Goal: Task Accomplishment & Management: Use online tool/utility

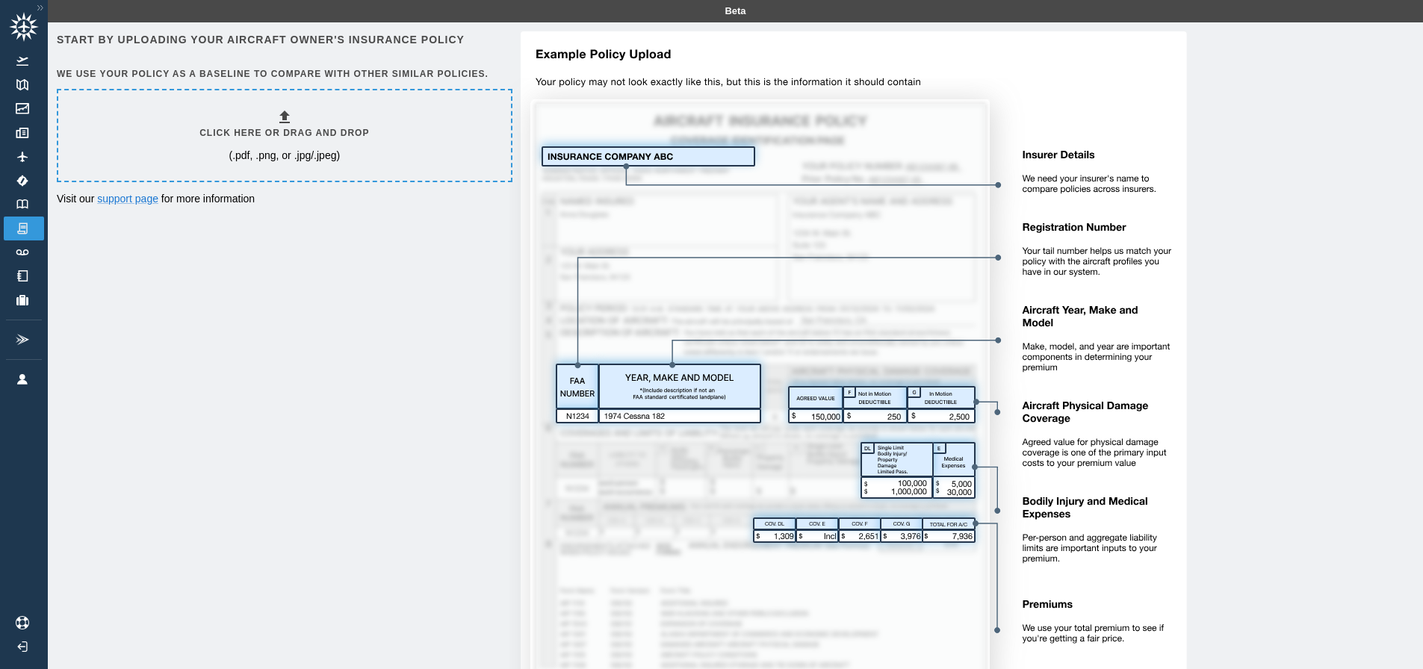
click at [309, 147] on div "Click here or drag and drop (.pdf, .png, or .jpg/.jpeg)" at bounding box center [284, 135] width 170 height 55
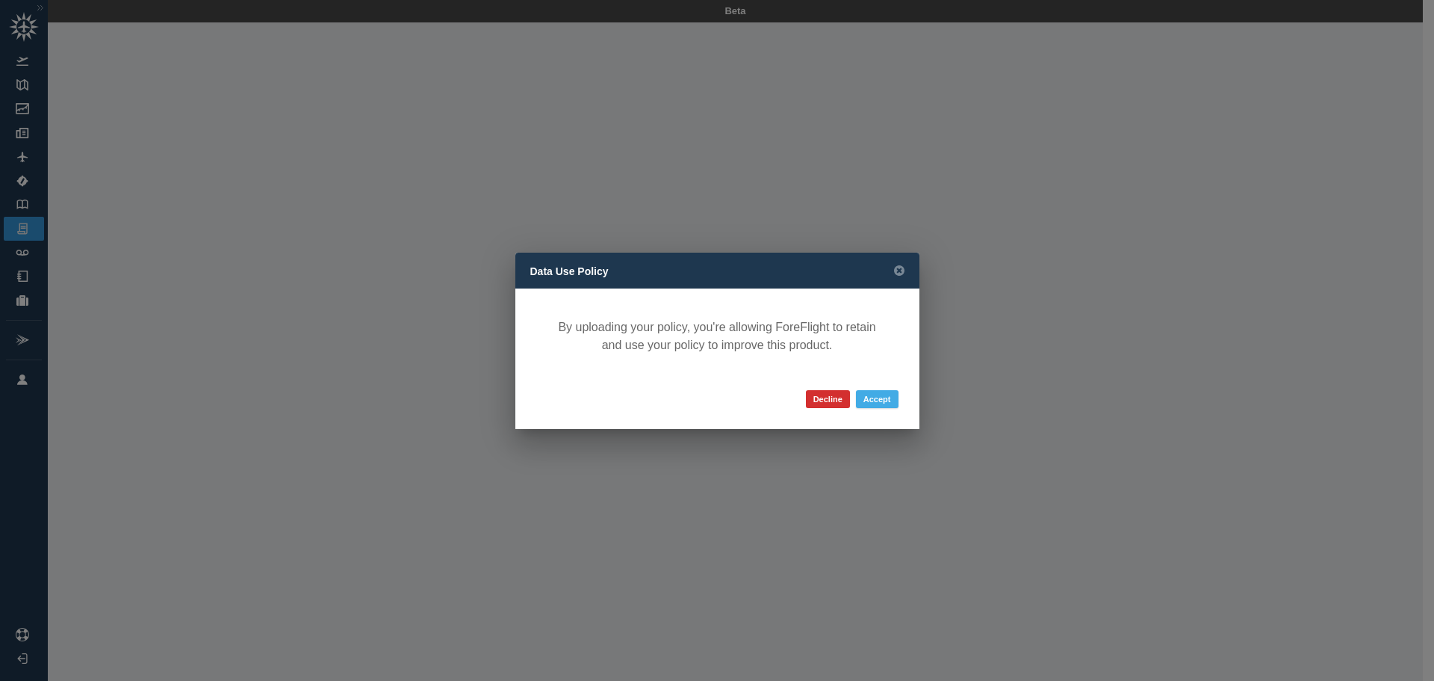
click at [877, 393] on button "Accept" at bounding box center [877, 399] width 43 height 18
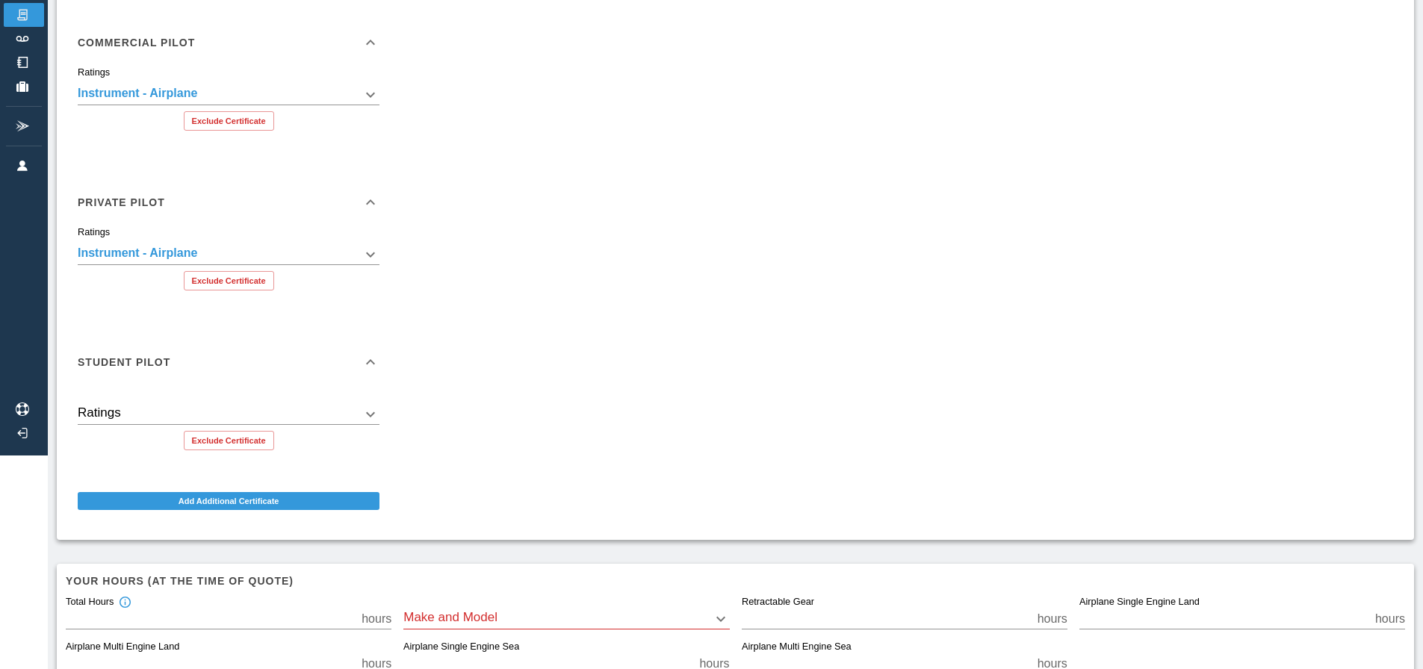
scroll to position [224, 0]
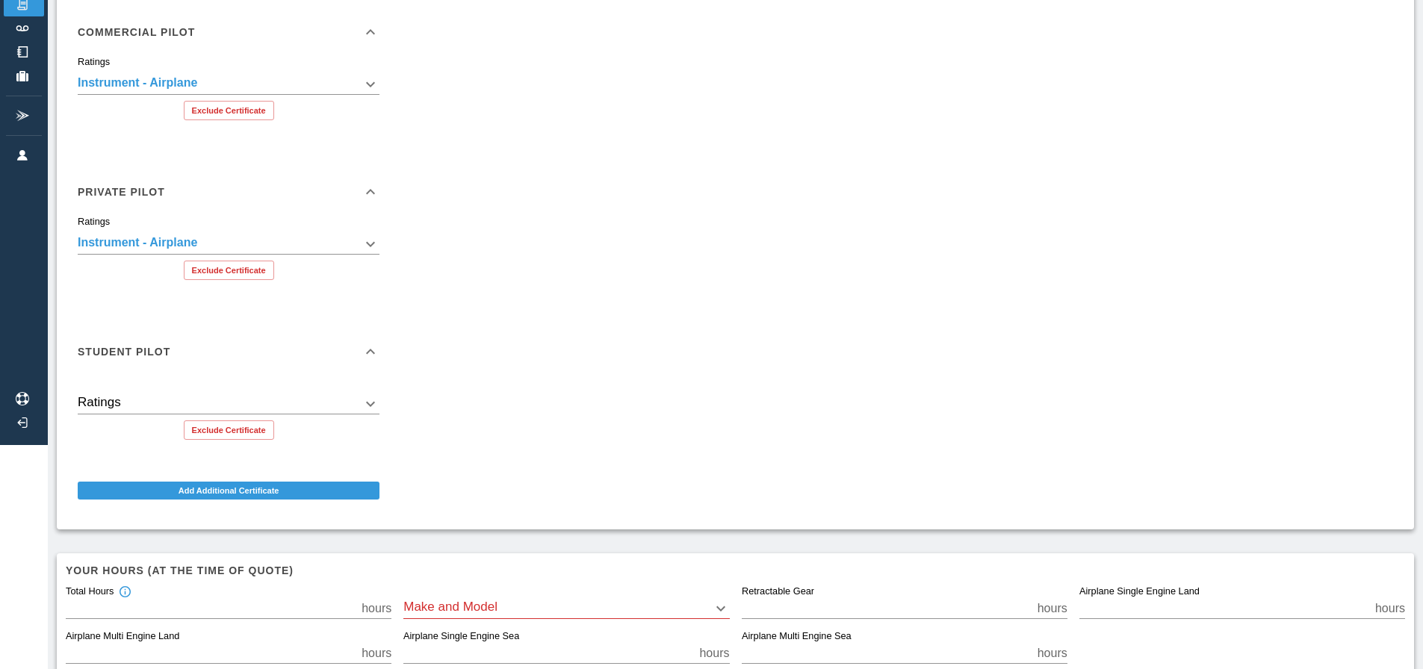
click at [338, 407] on body "**********" at bounding box center [711, 110] width 1423 height 669
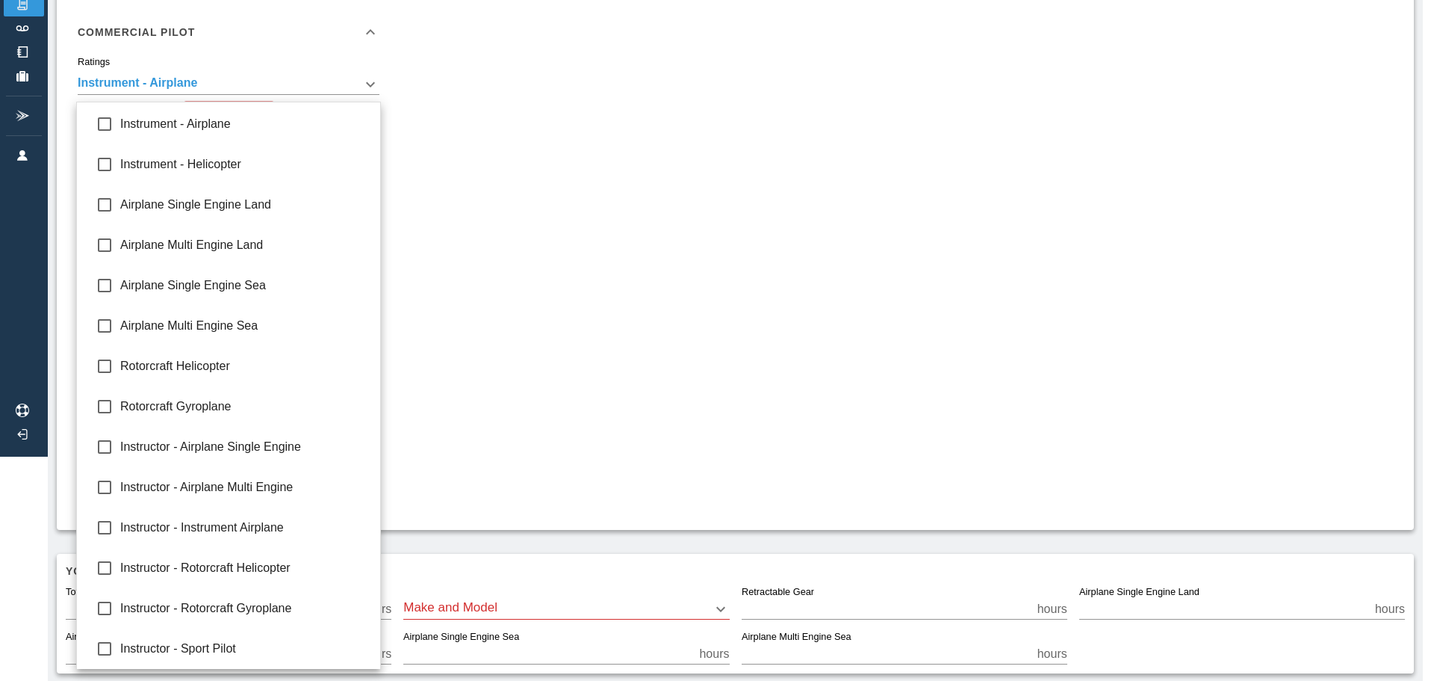
click at [690, 339] on div at bounding box center [717, 340] width 1434 height 681
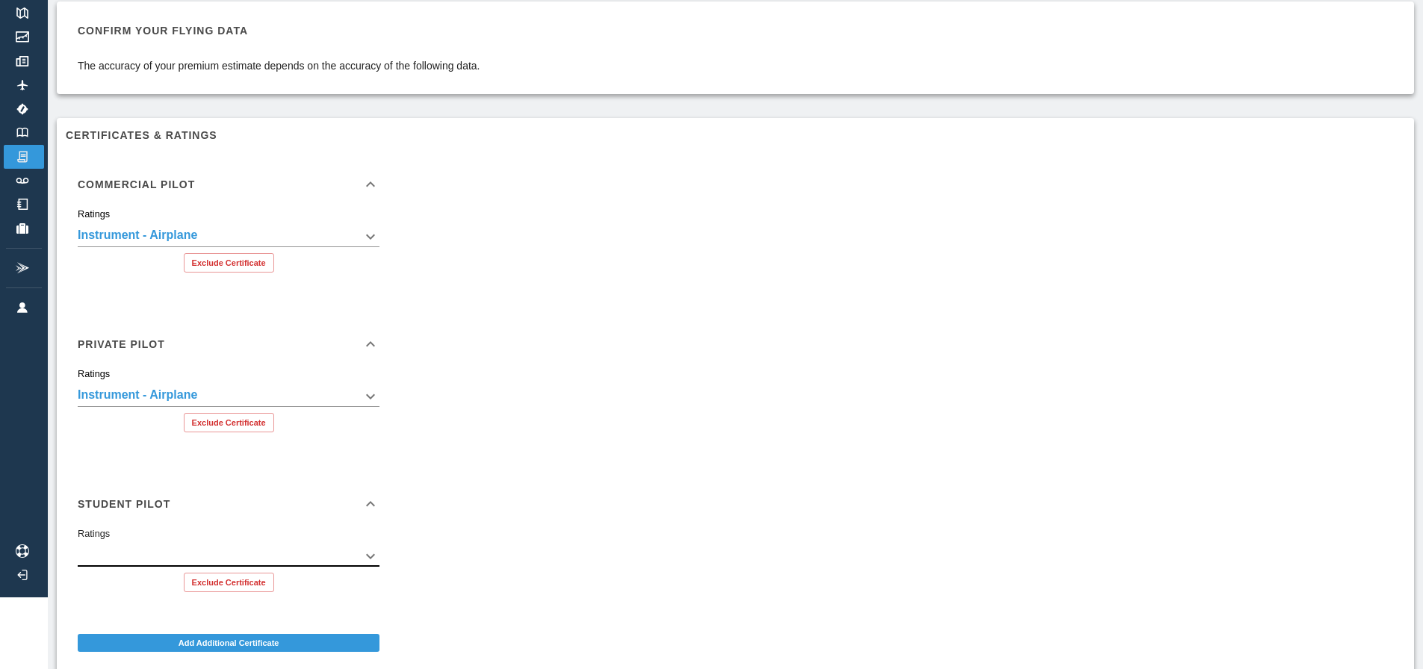
scroll to position [149, 0]
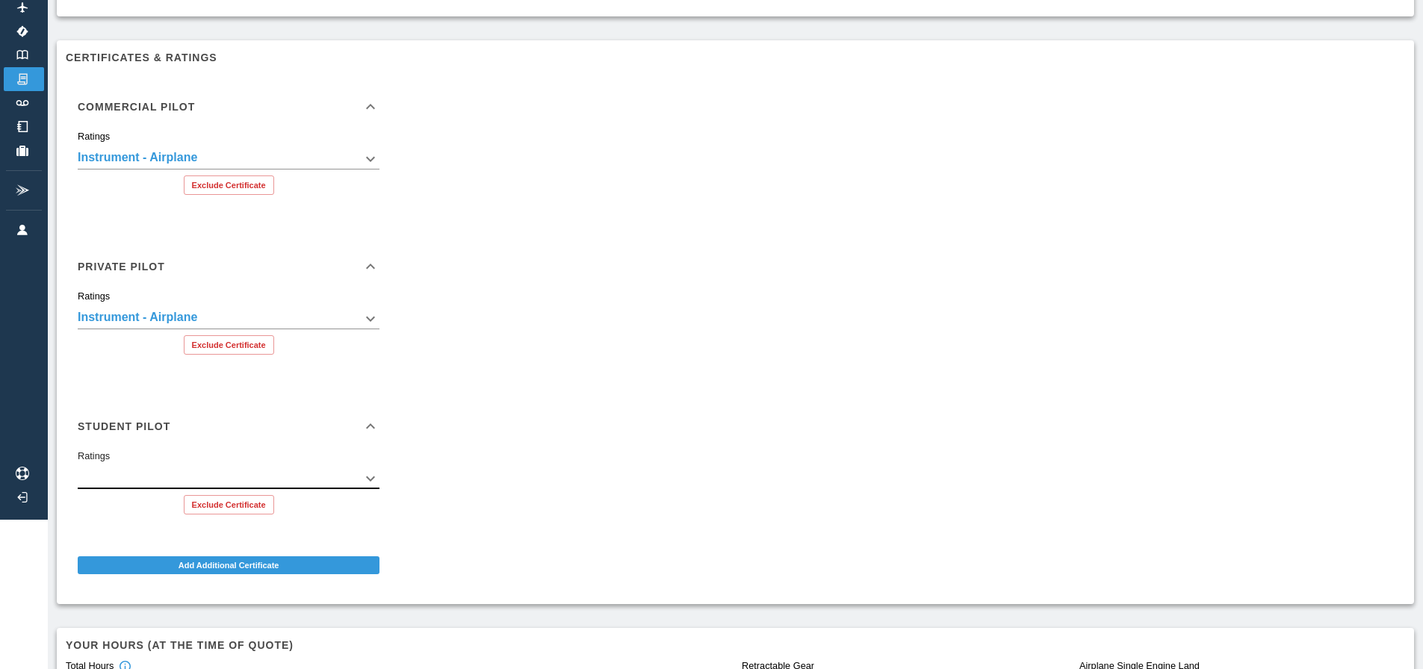
click at [374, 490] on div "Ratings ​ Exclude Certificate" at bounding box center [229, 485] width 302 height 58
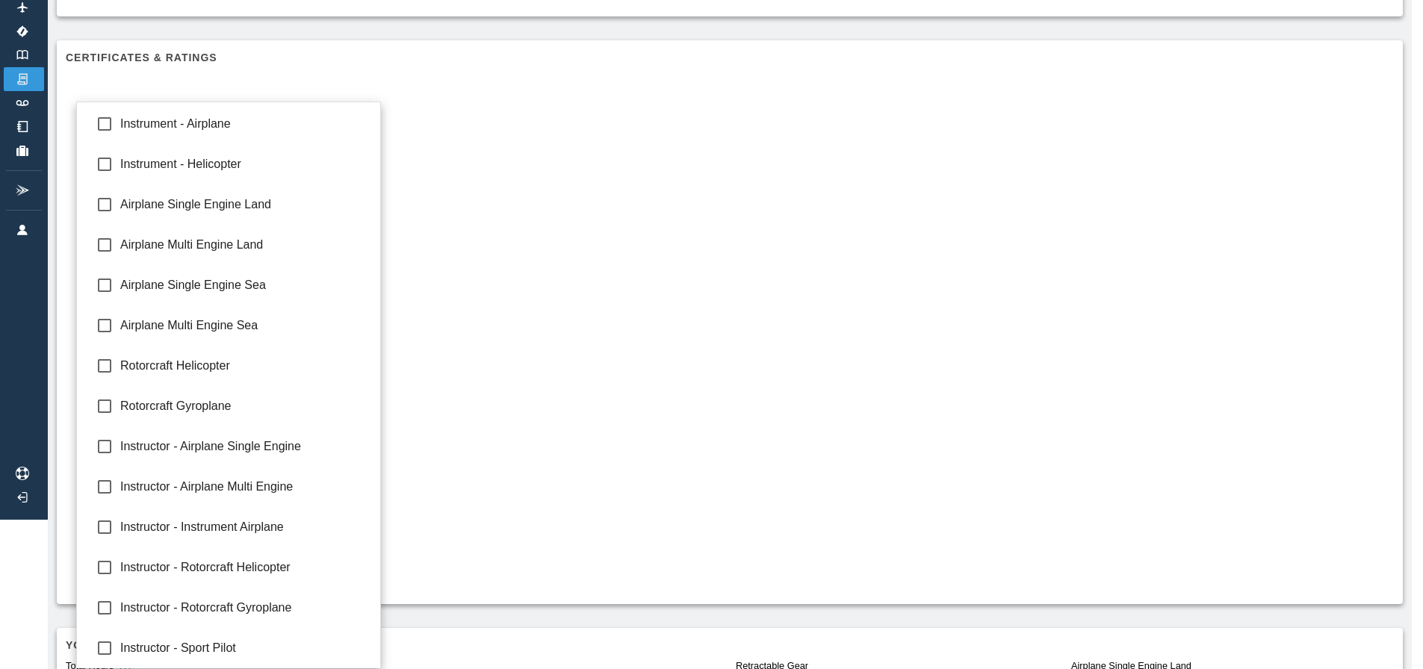
click at [365, 480] on body "**********" at bounding box center [711, 185] width 1423 height 669
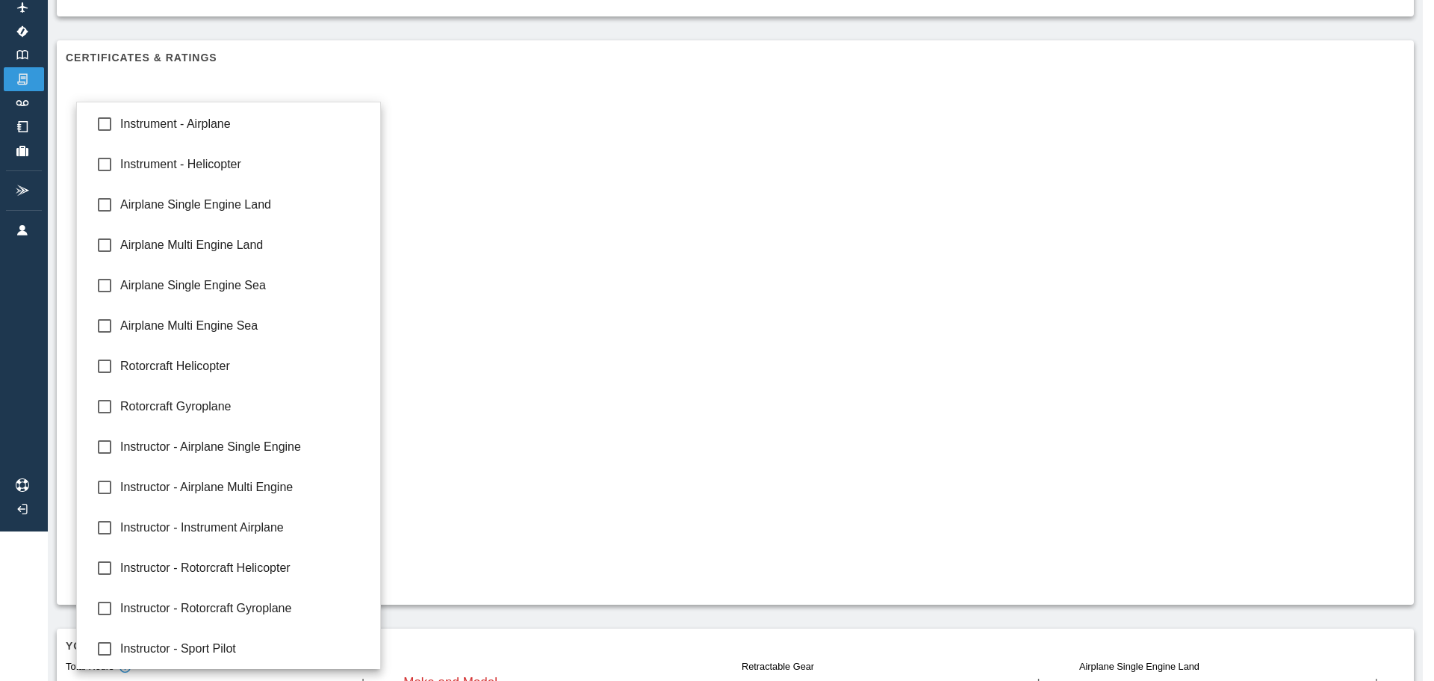
click at [550, 406] on div at bounding box center [717, 340] width 1434 height 681
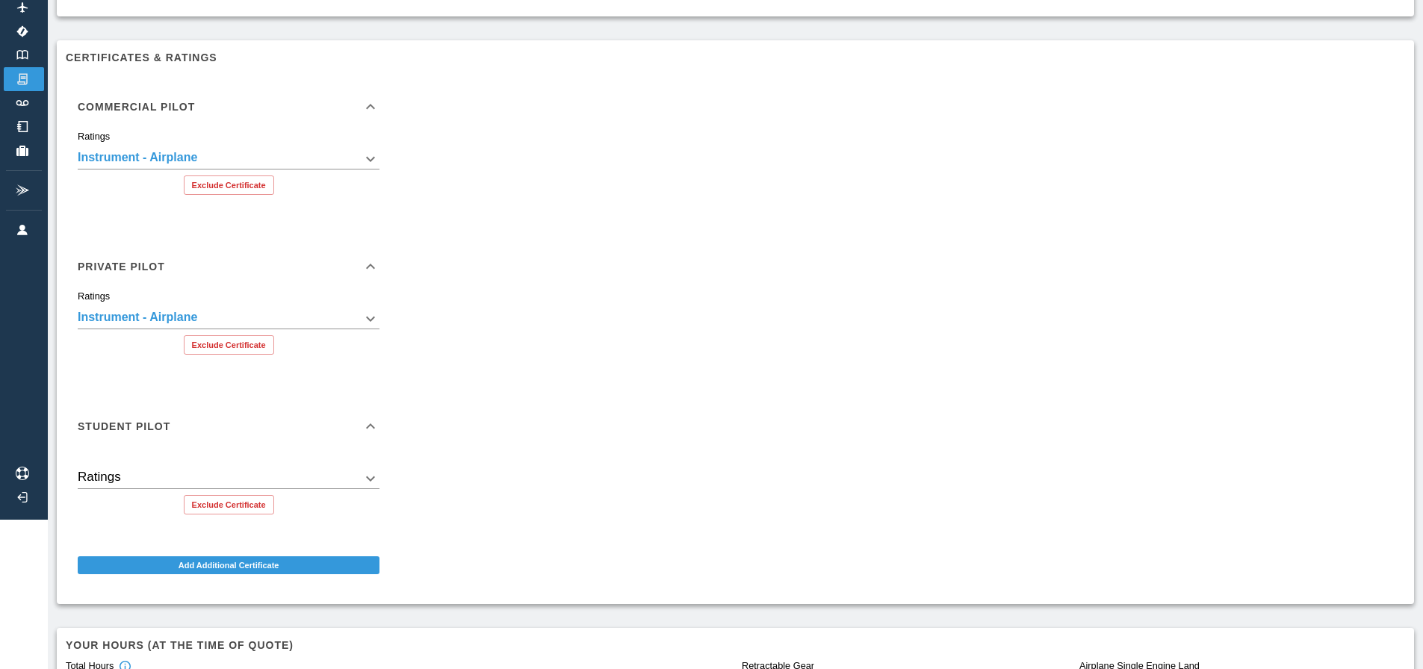
click at [373, 108] on icon at bounding box center [371, 107] width 18 height 18
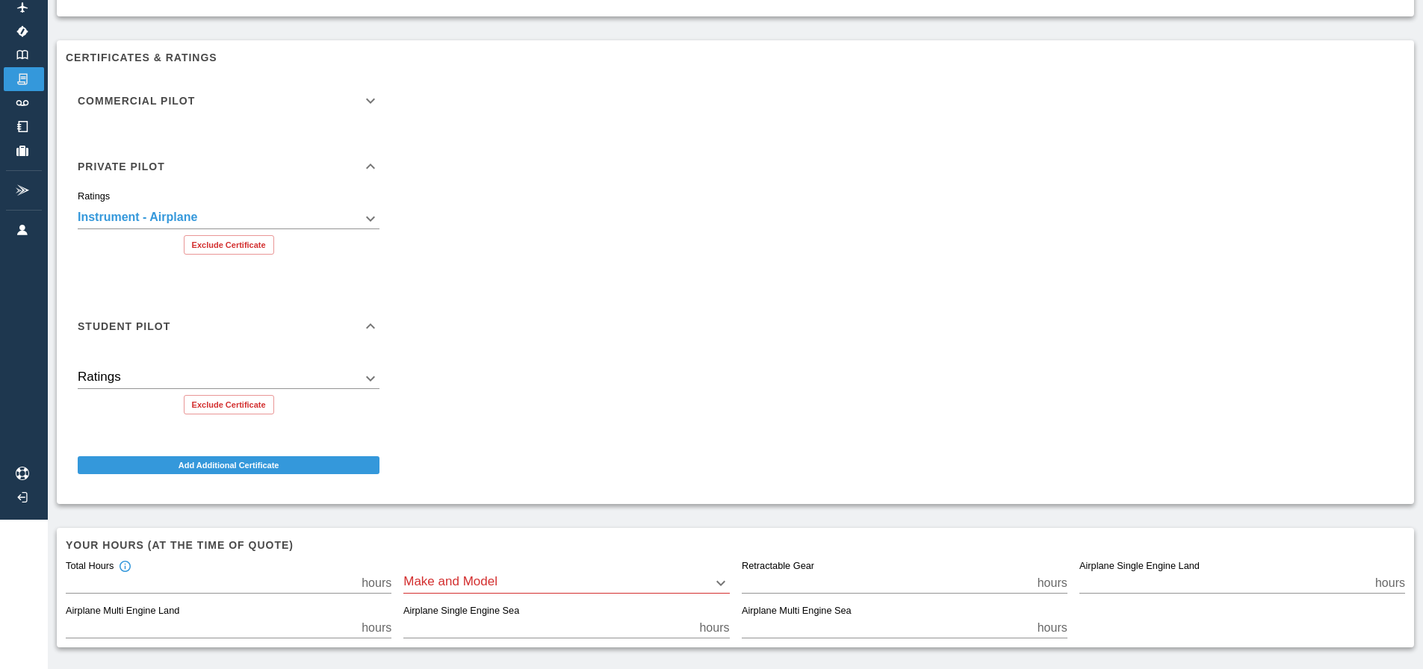
click at [373, 108] on icon at bounding box center [371, 101] width 18 height 18
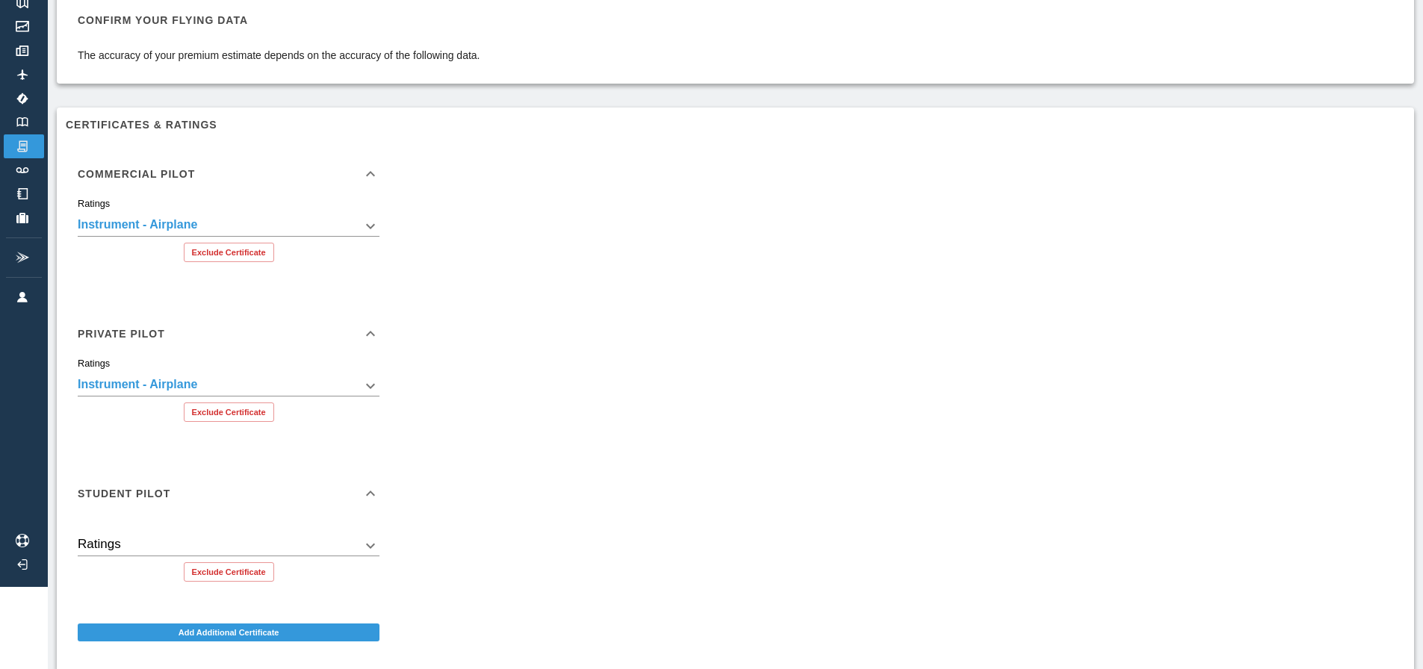
scroll to position [0, 0]
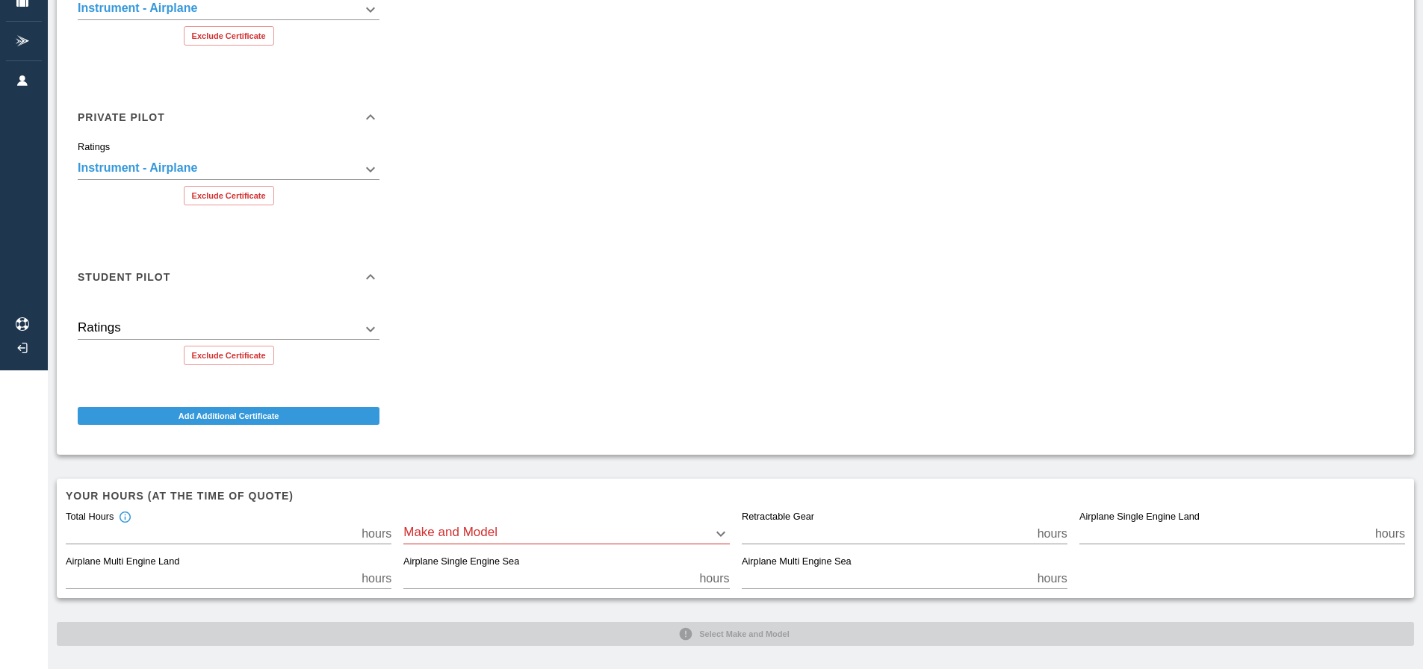
click at [370, 275] on icon at bounding box center [371, 277] width 18 height 18
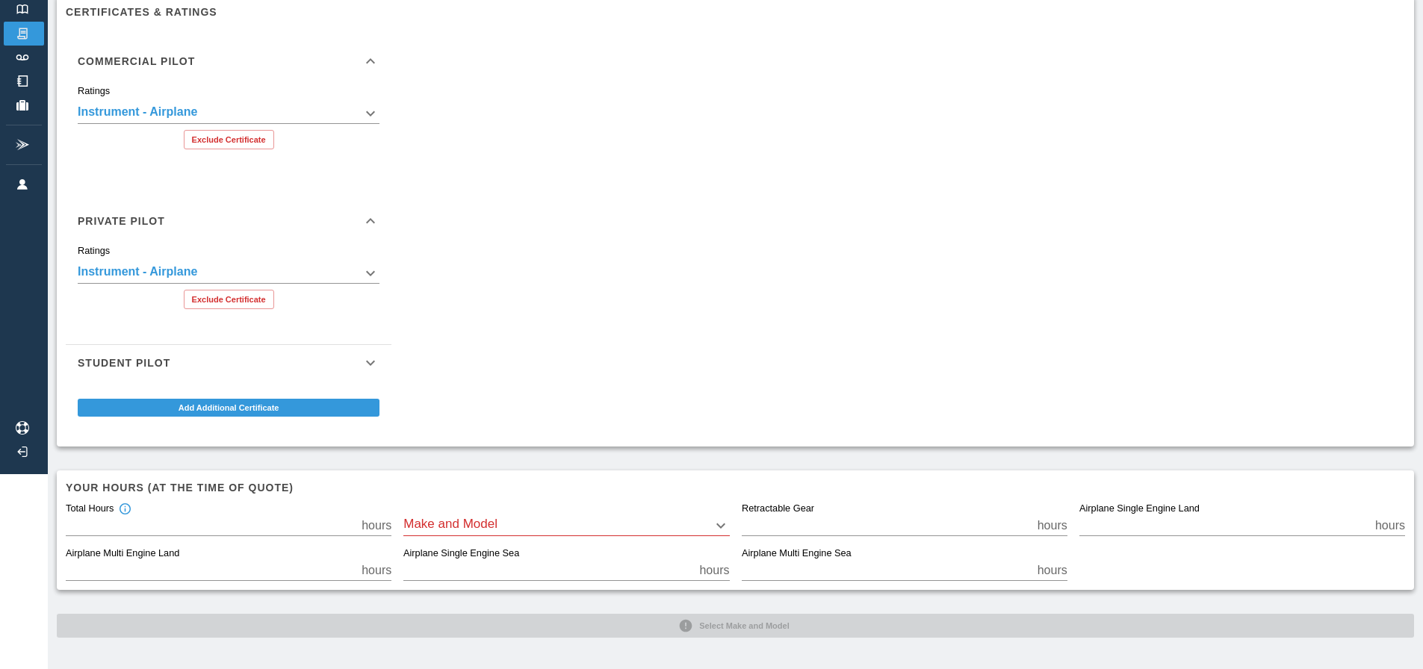
click at [366, 355] on icon at bounding box center [371, 363] width 18 height 18
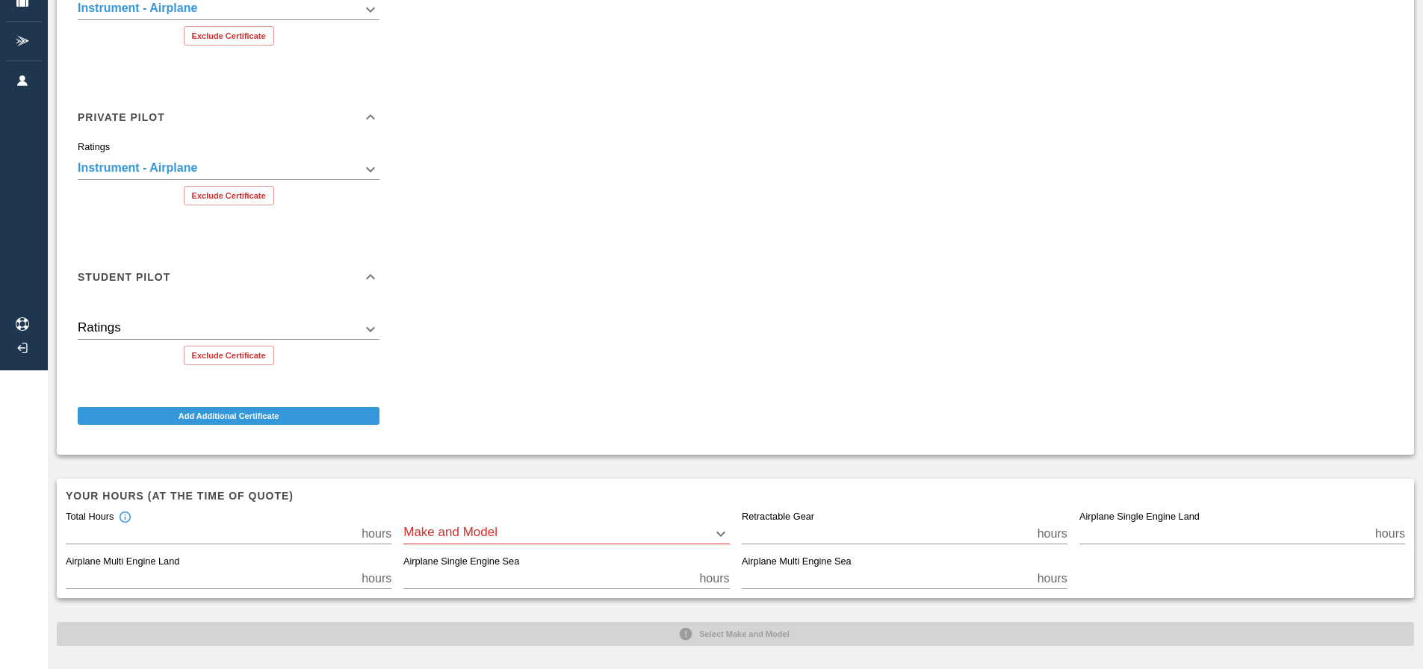
click at [368, 332] on body "**********" at bounding box center [711, 35] width 1423 height 669
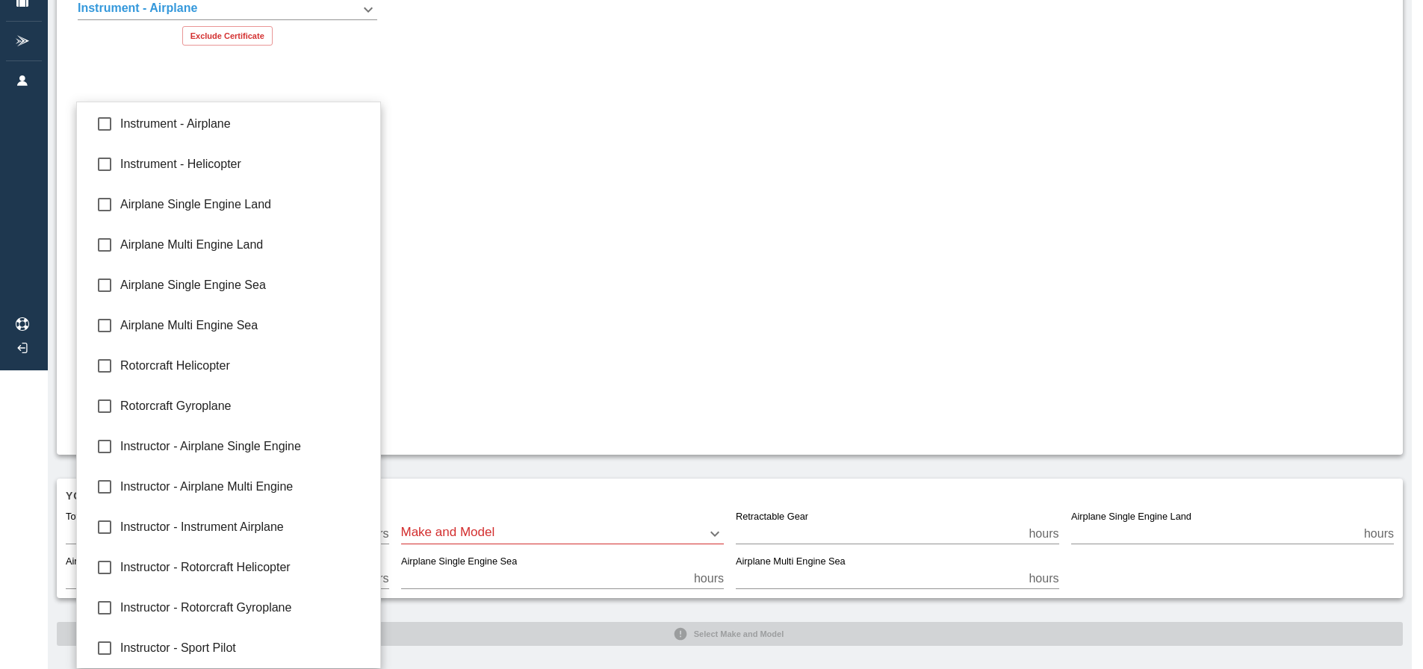
scroll to position [296, 0]
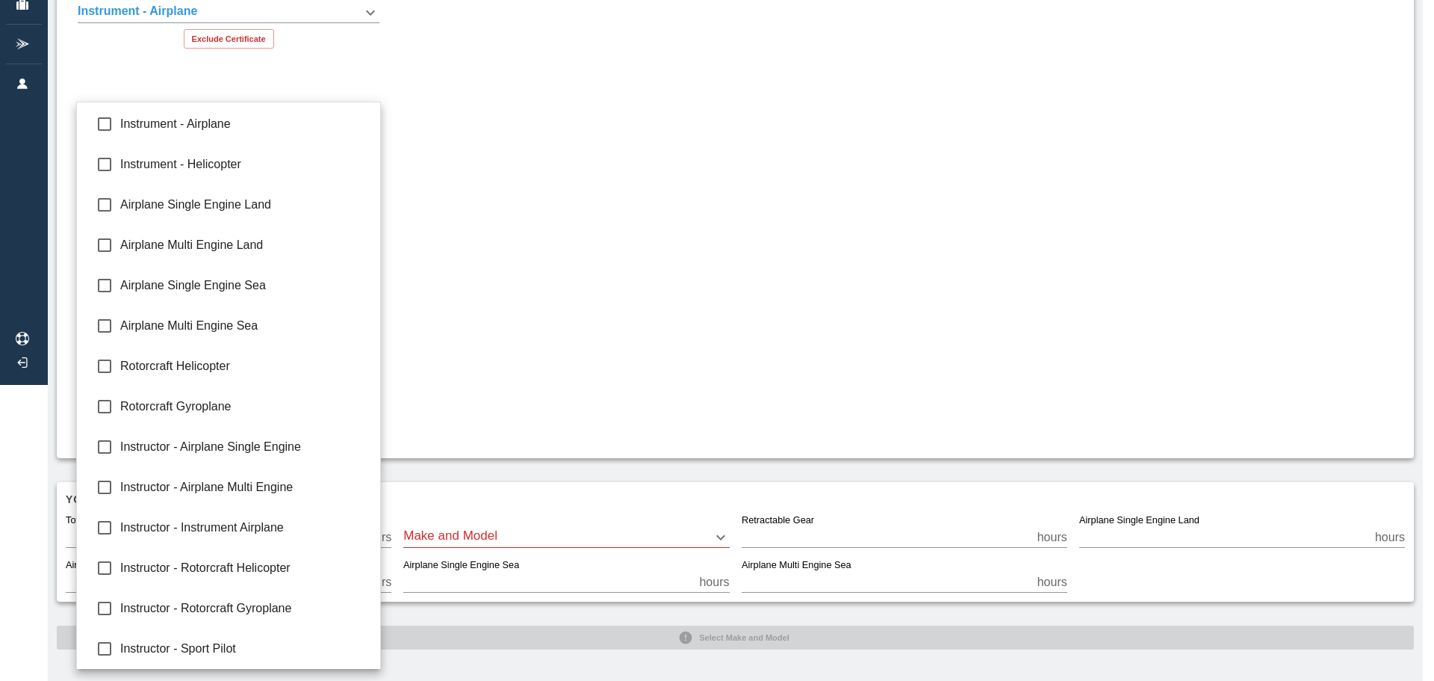
click at [542, 306] on div at bounding box center [717, 340] width 1434 height 681
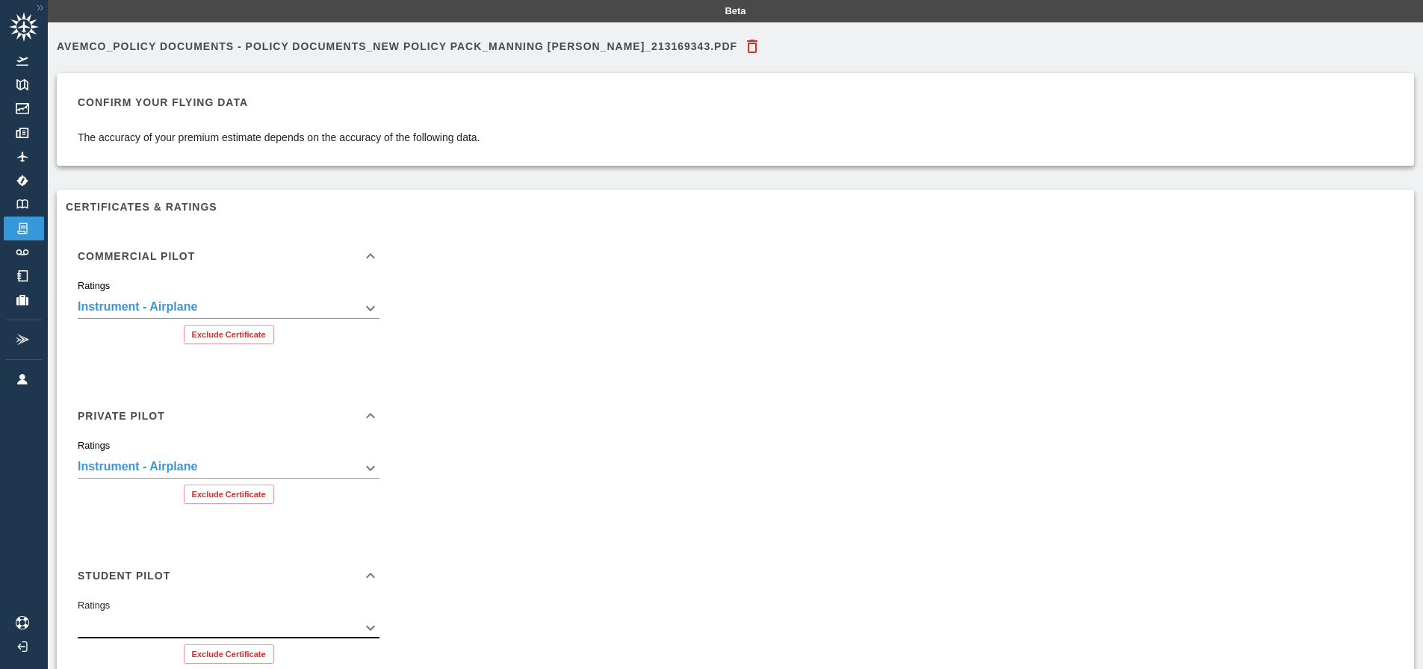
scroll to position [224, 0]
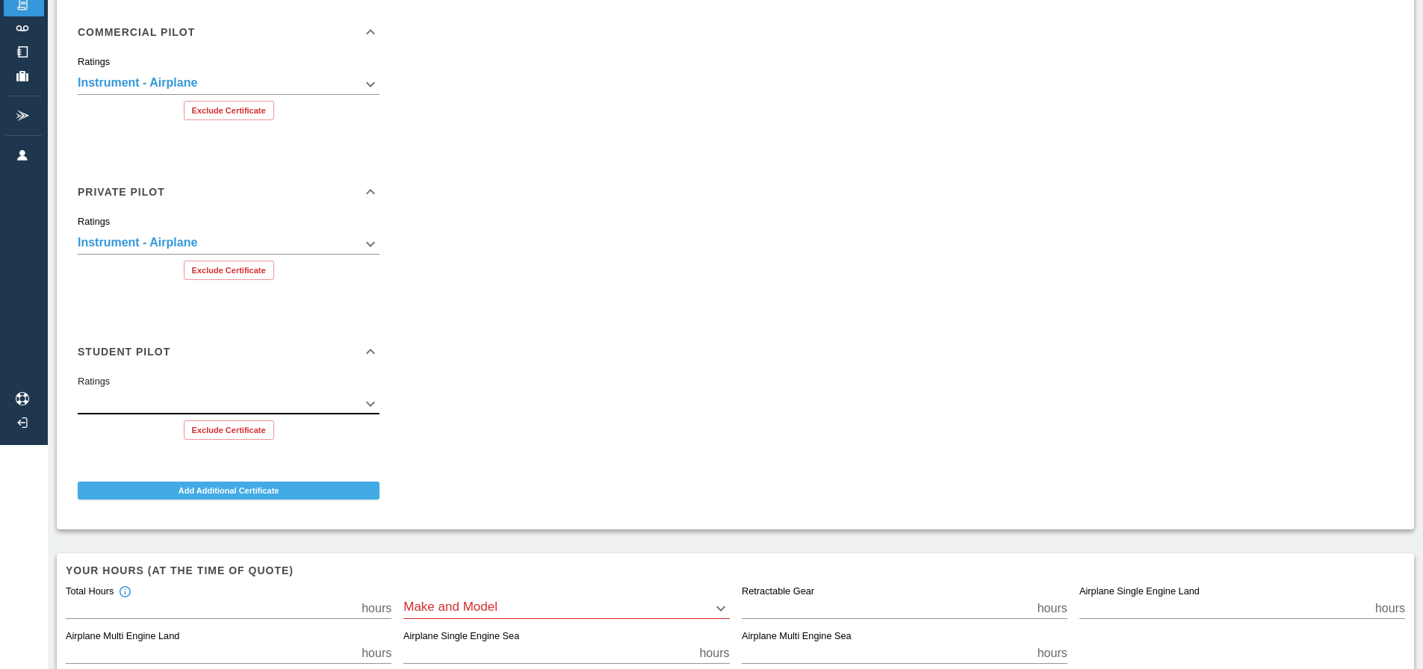
click at [253, 490] on button "Add Additional Certificate" at bounding box center [229, 491] width 302 height 18
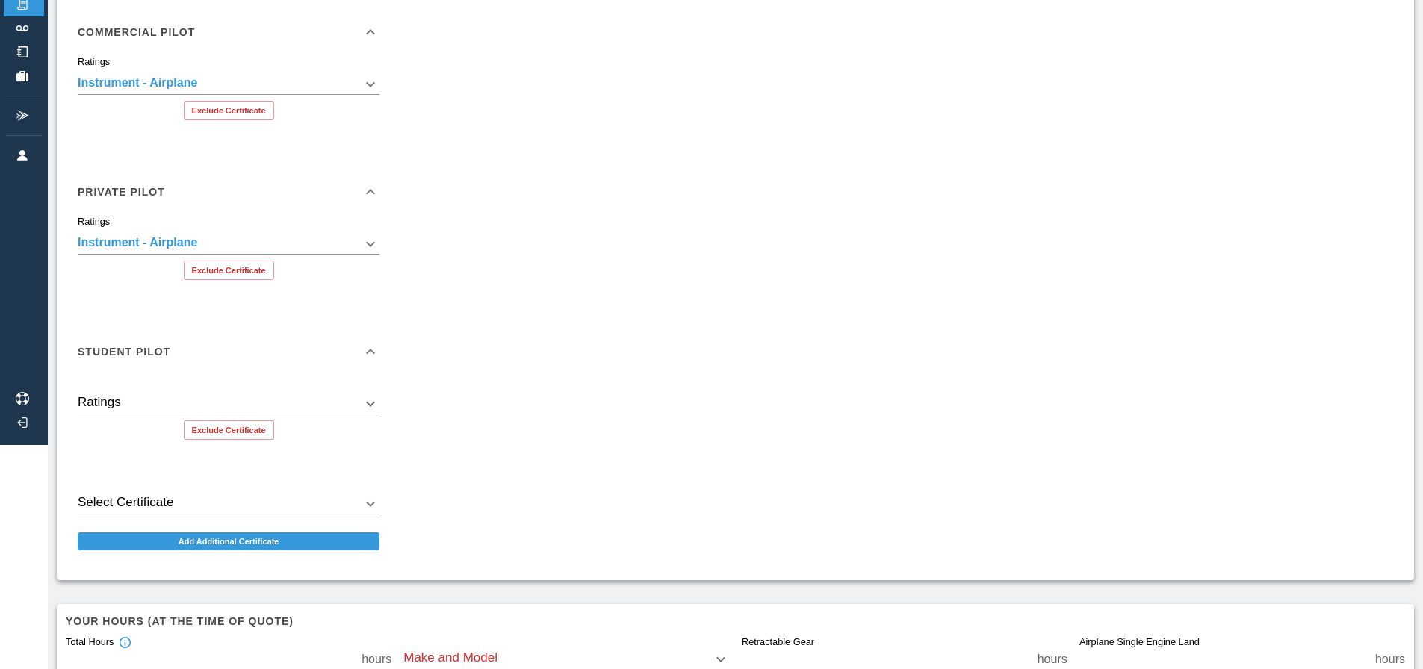
click at [183, 445] on body "**********" at bounding box center [711, 110] width 1423 height 669
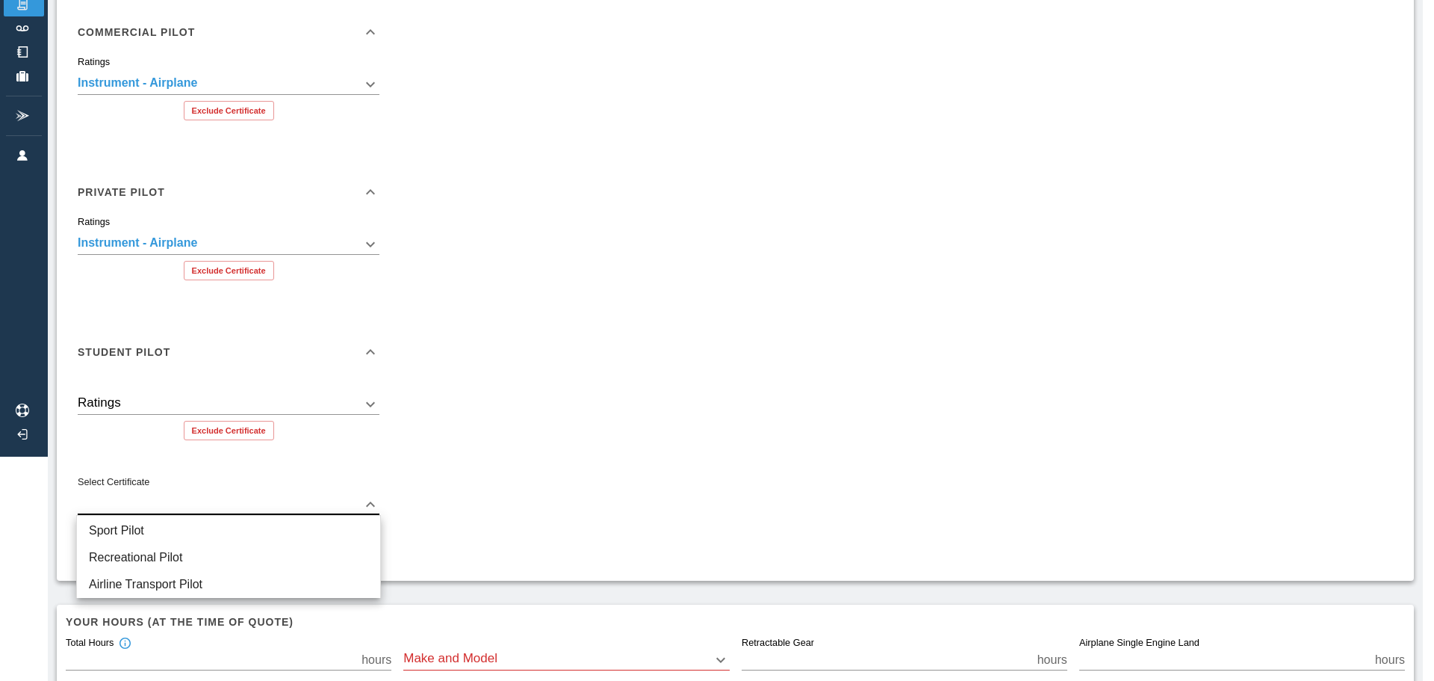
click at [631, 386] on div at bounding box center [717, 340] width 1434 height 681
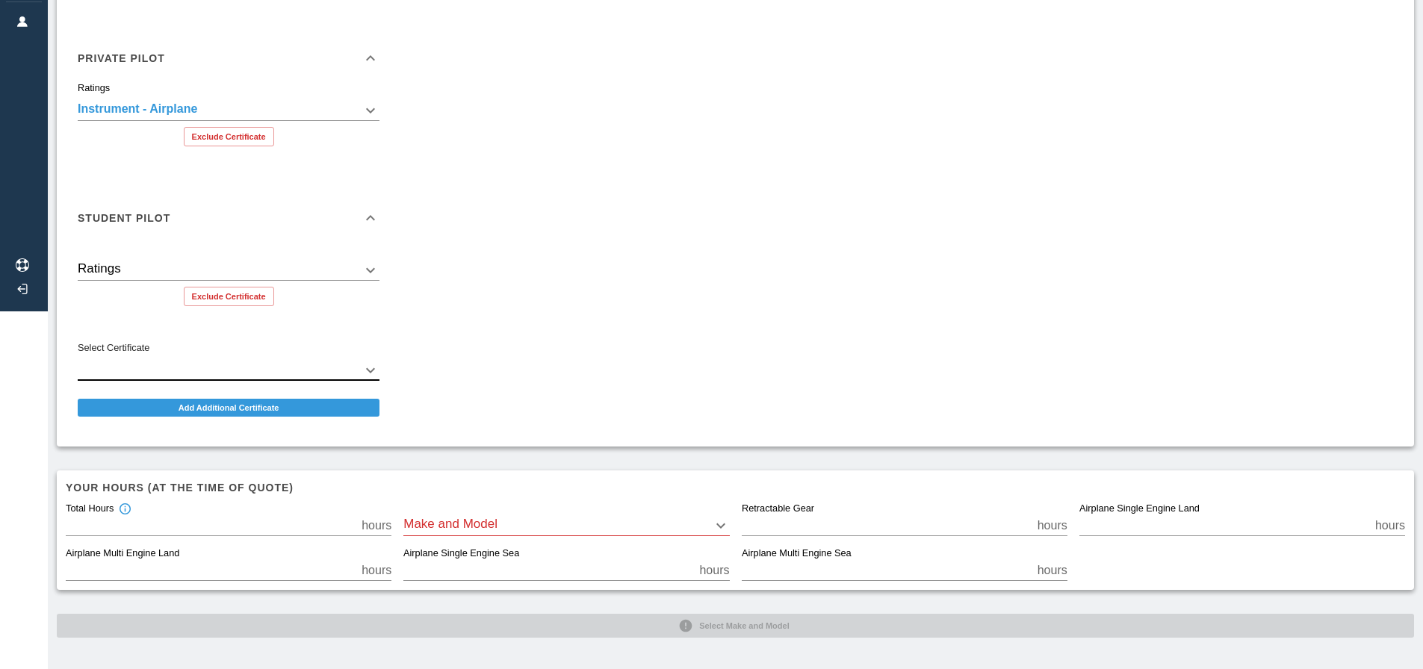
scroll to position [0, 0]
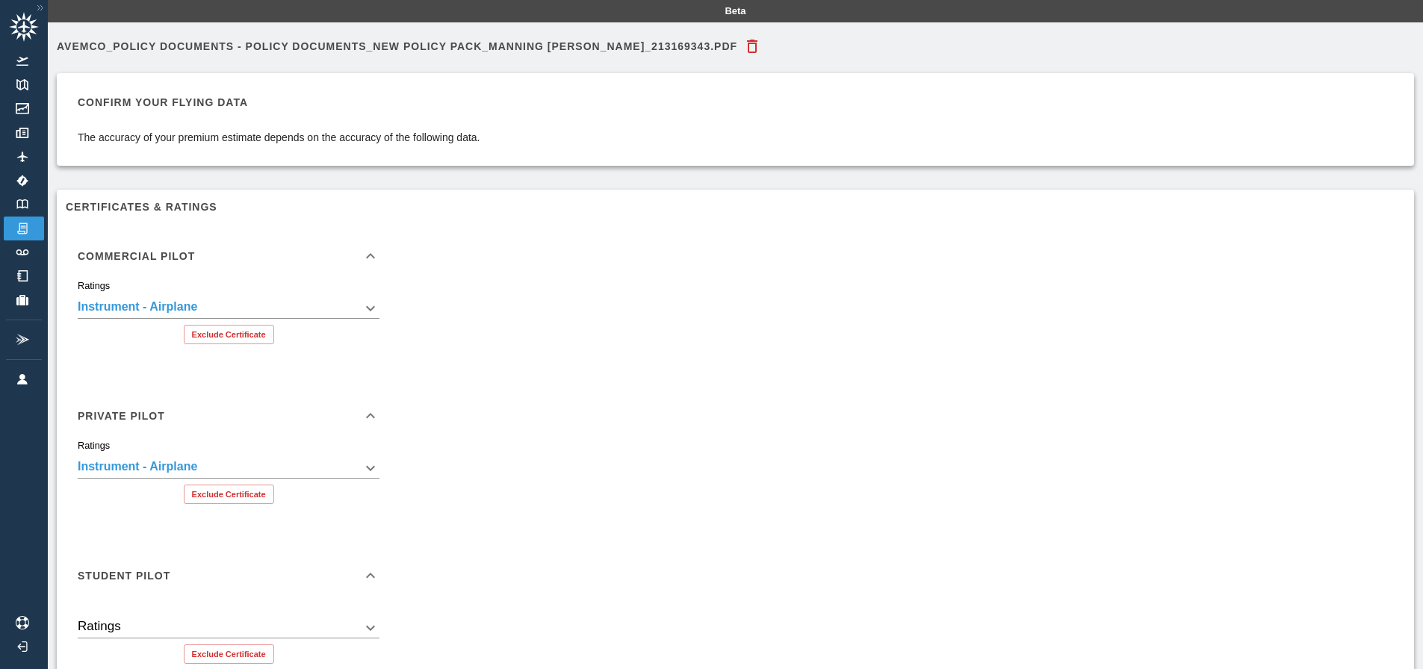
click at [747, 43] on icon "button" at bounding box center [752, 46] width 10 height 13
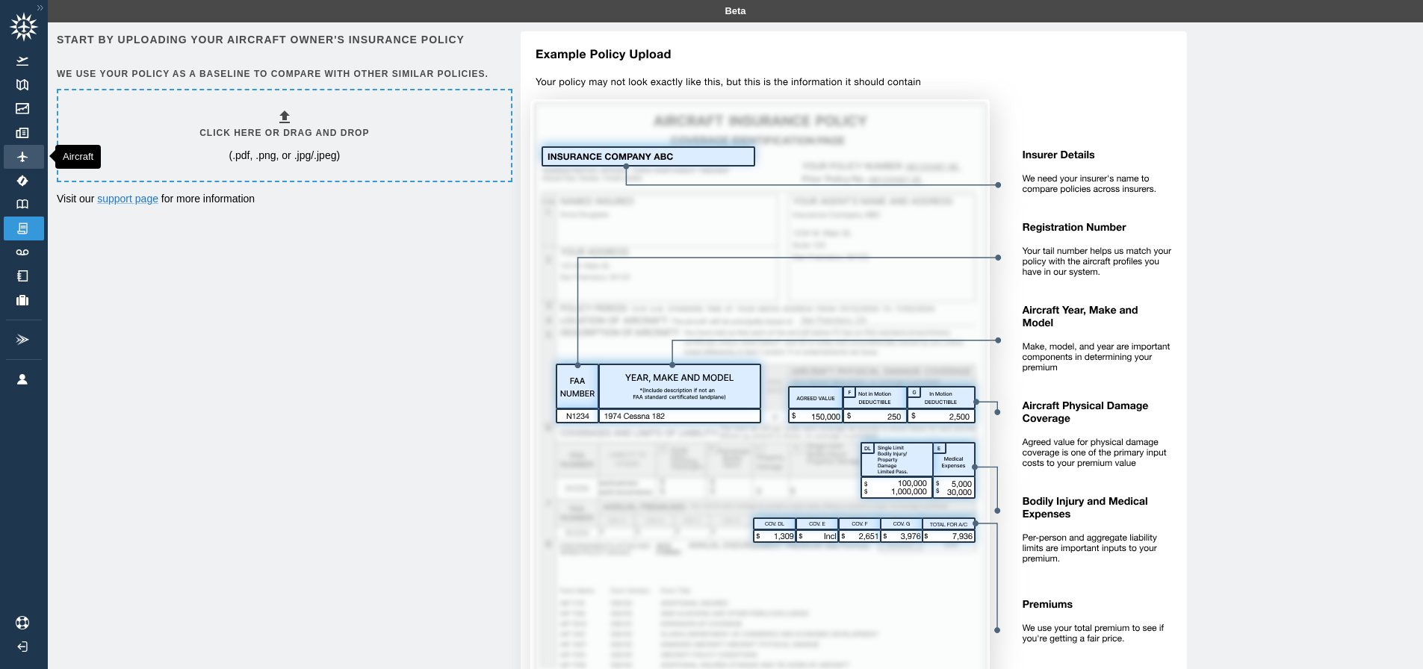
click at [28, 155] on img at bounding box center [22, 157] width 16 height 10
